Goal: Task Accomplishment & Management: Use online tool/utility

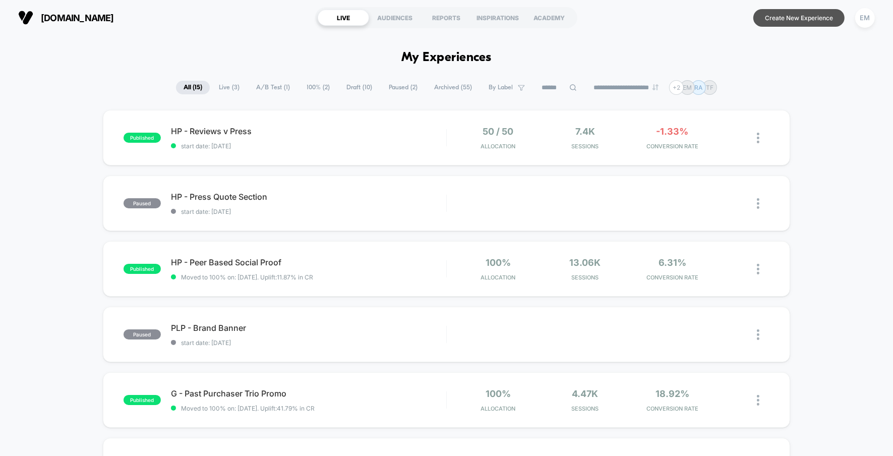
click at [790, 16] on button "Create New Experience" at bounding box center [798, 18] width 91 height 18
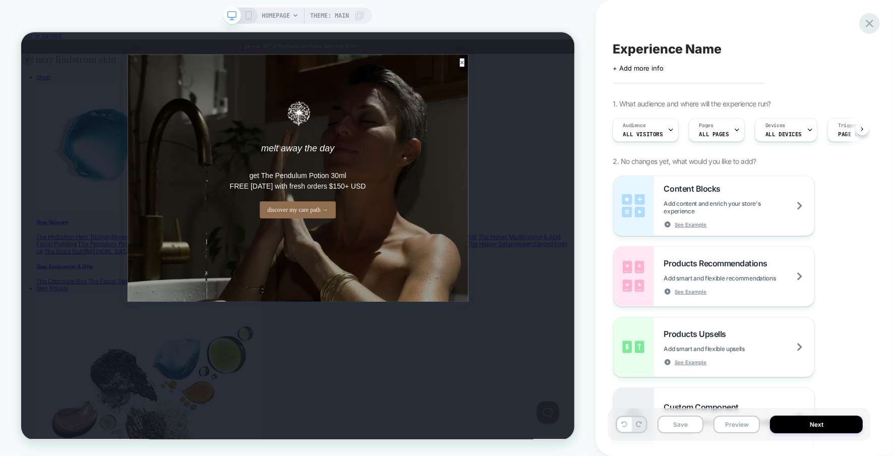
click at [871, 20] on icon at bounding box center [869, 24] width 8 height 8
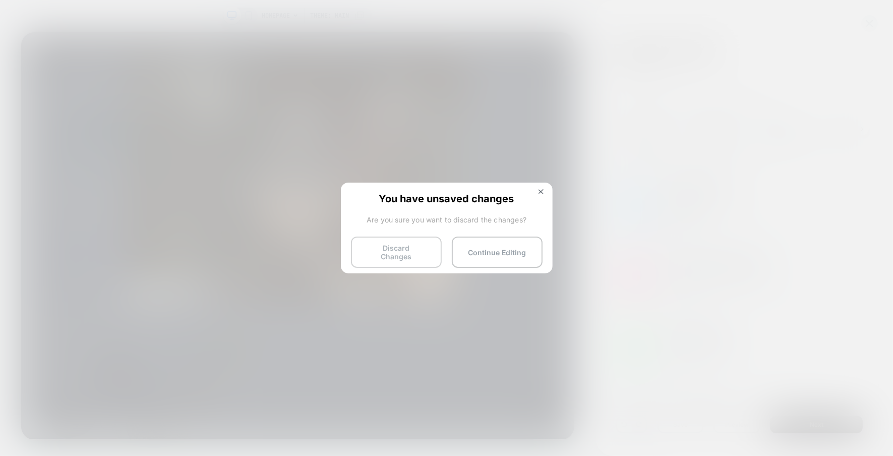
click at [417, 252] on button "Discard Changes" at bounding box center [396, 251] width 91 height 31
